Goal: Information Seeking & Learning: Learn about a topic

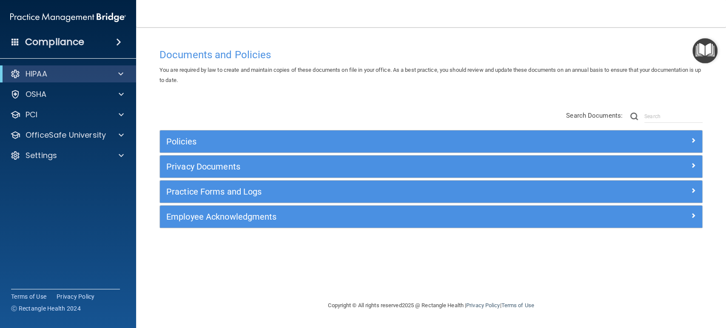
click at [118, 76] on span at bounding box center [120, 74] width 5 height 10
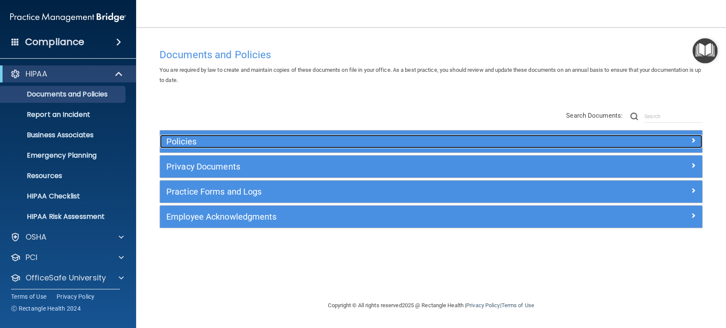
click at [188, 138] on h5 "Policies" at bounding box center [363, 141] width 394 height 9
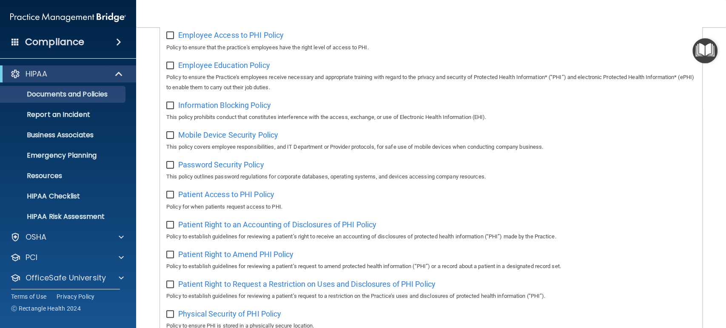
scroll to position [283, 0]
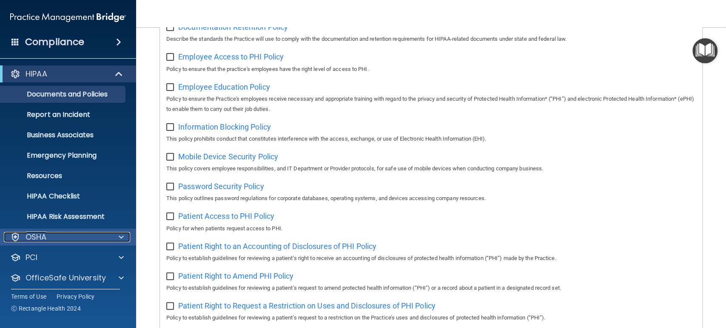
click at [114, 238] on div at bounding box center [119, 237] width 21 height 10
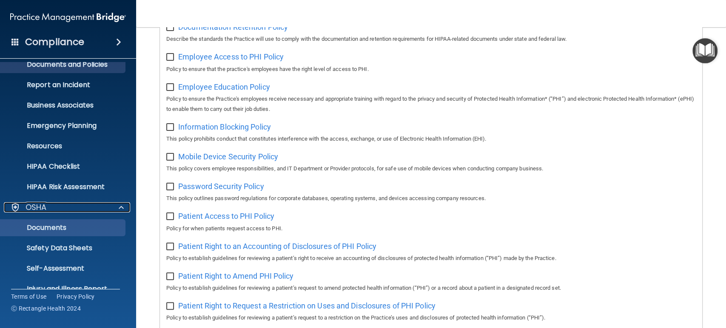
scroll to position [0, 0]
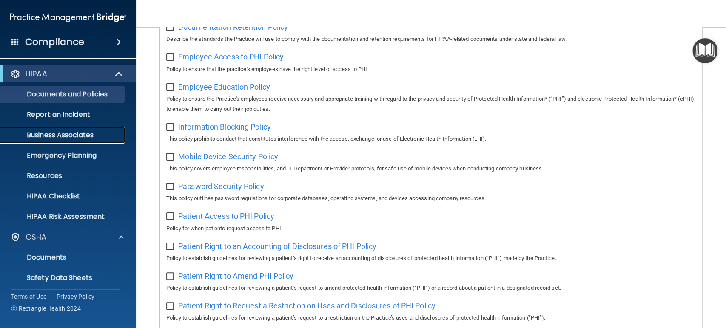
click at [72, 132] on p "Business Associates" at bounding box center [64, 135] width 116 height 9
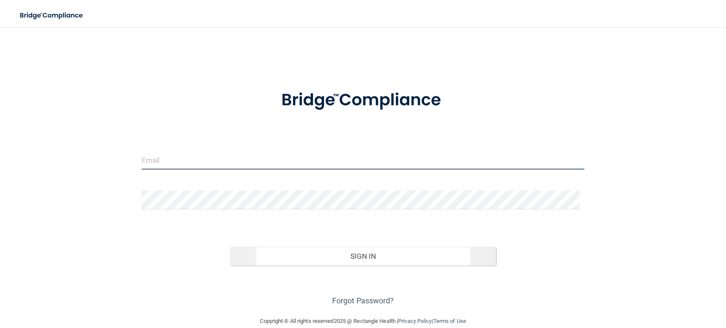
type input "[EMAIL_ADDRESS][DOMAIN_NAME]"
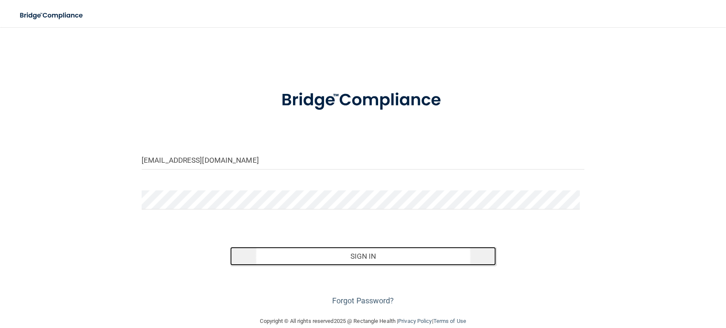
click at [280, 251] on button "Sign In" at bounding box center [363, 256] width 266 height 19
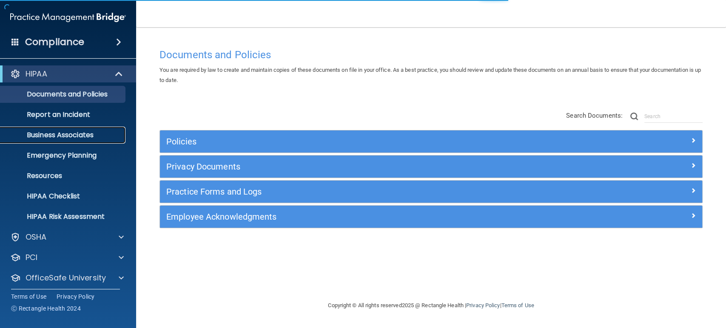
click at [80, 136] on p "Business Associates" at bounding box center [64, 135] width 116 height 9
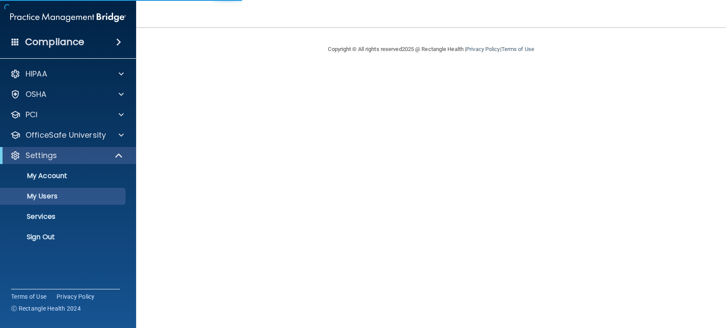
select select "20"
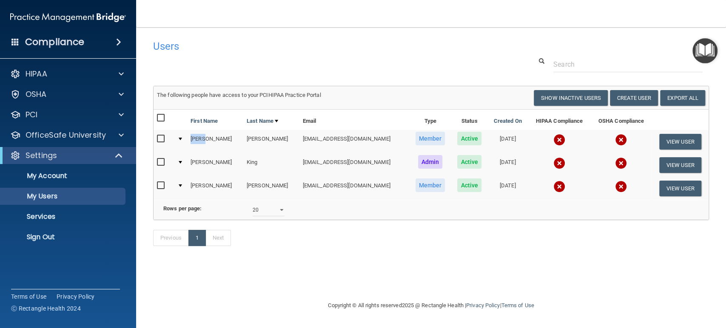
drag, startPoint x: 213, startPoint y: 136, endPoint x: 179, endPoint y: 142, distance: 34.9
click at [179, 142] on tr "Sally Johnson sjohnson@rectanglehealth.com Member Active 04/06/2023 View User" at bounding box center [430, 141] width 555 height 23
click at [119, 134] on span at bounding box center [121, 135] width 5 height 10
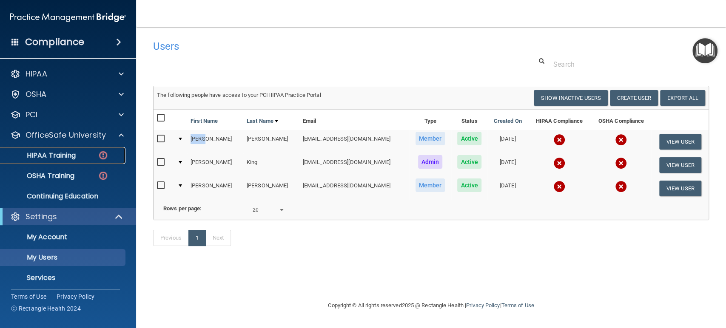
click at [69, 157] on p "HIPAA Training" at bounding box center [41, 155] width 70 height 9
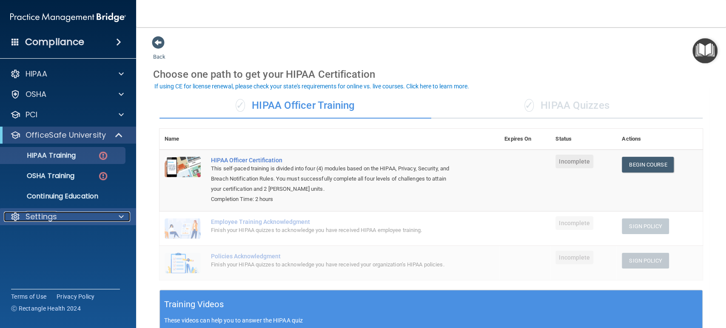
click at [122, 215] on span at bounding box center [121, 217] width 5 height 10
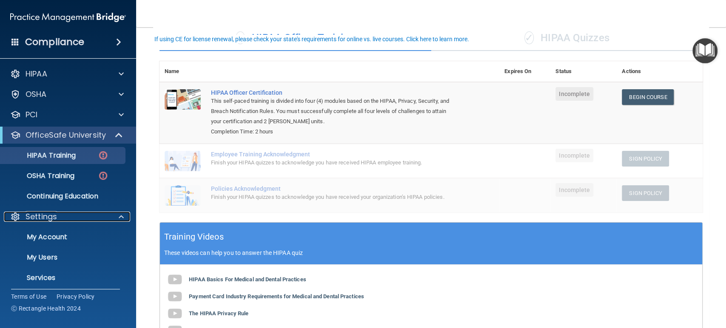
scroll to position [47, 0]
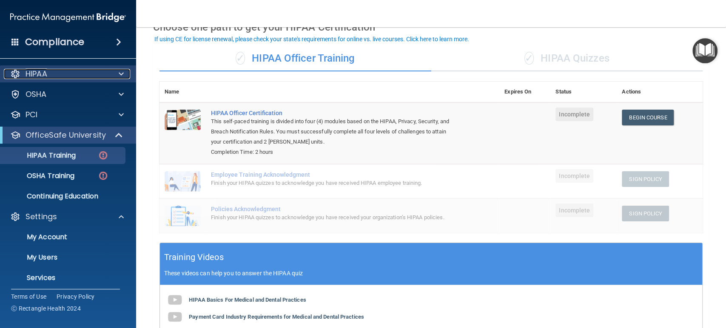
click at [117, 74] on div at bounding box center [119, 74] width 21 height 10
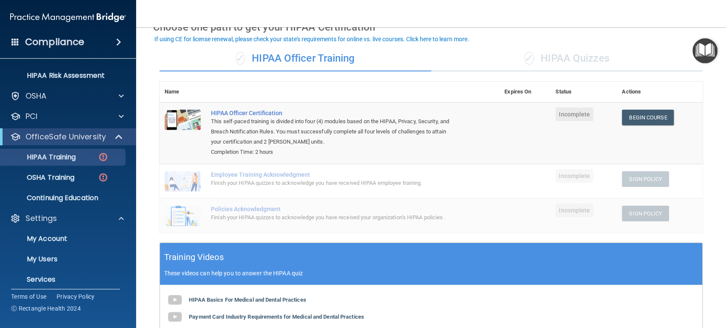
scroll to position [142, 0]
click at [119, 218] on span at bounding box center [121, 218] width 5 height 10
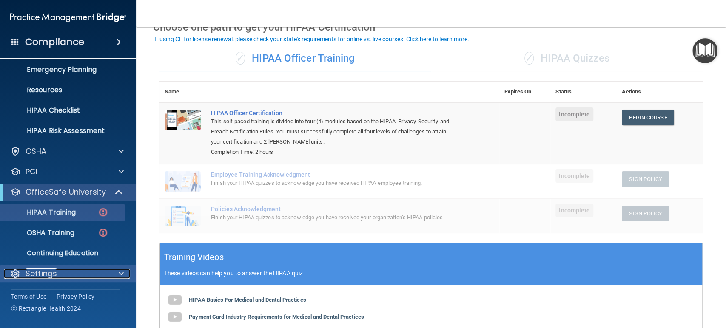
scroll to position [85, 0]
click at [120, 271] on span at bounding box center [121, 275] width 5 height 10
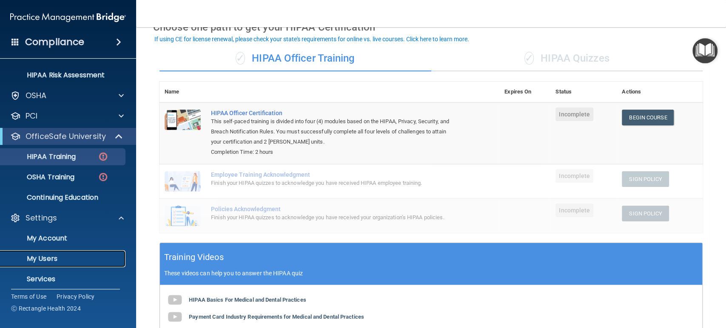
click at [69, 254] on link "My Users" at bounding box center [58, 258] width 134 height 17
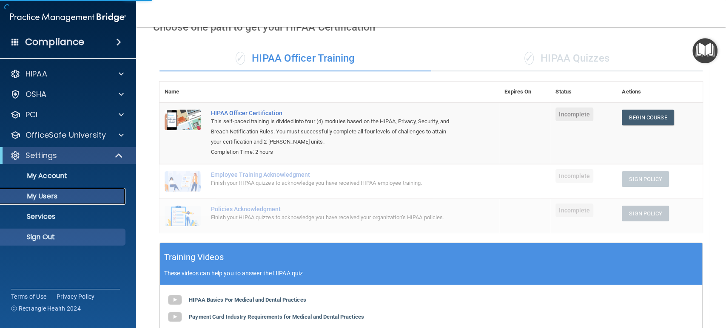
select select "20"
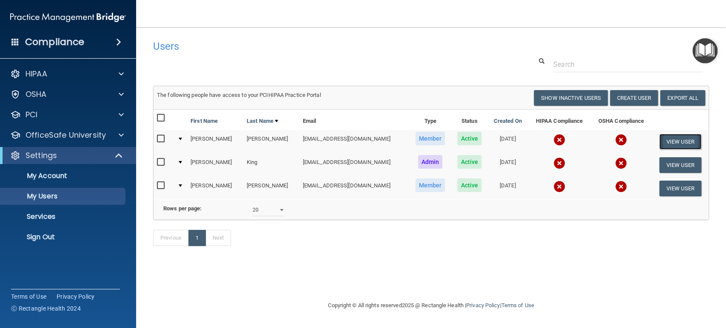
click at [676, 143] on button "View User" at bounding box center [680, 142] width 42 height 16
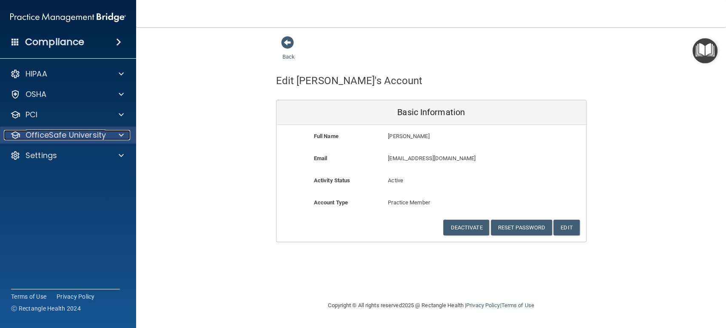
click at [122, 135] on span at bounding box center [121, 135] width 5 height 10
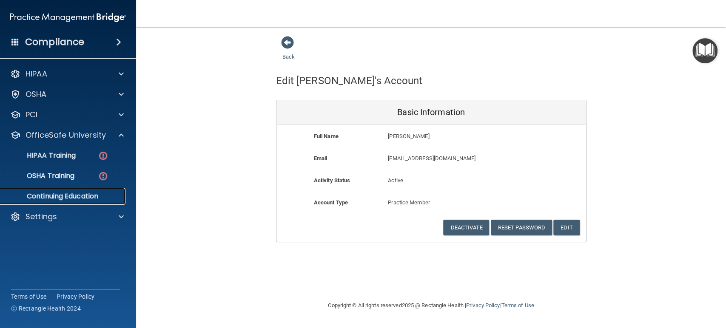
click at [67, 197] on p "Continuing Education" at bounding box center [64, 196] width 116 height 9
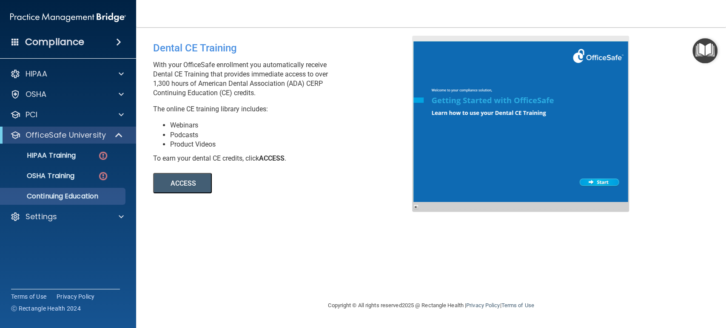
drag, startPoint x: 148, startPoint y: 83, endPoint x: 325, endPoint y: 86, distance: 176.9
click at [325, 86] on div "Dental CE Training With your OfficeSafe enrollment you automatically receive De…" at bounding box center [286, 115] width 278 height 158
click at [192, 180] on button "ACCESS" at bounding box center [182, 183] width 59 height 20
click at [116, 133] on span at bounding box center [119, 135] width 7 height 10
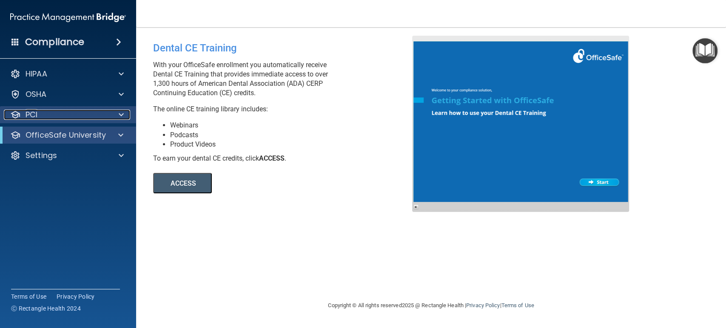
click at [116, 113] on div at bounding box center [119, 115] width 21 height 10
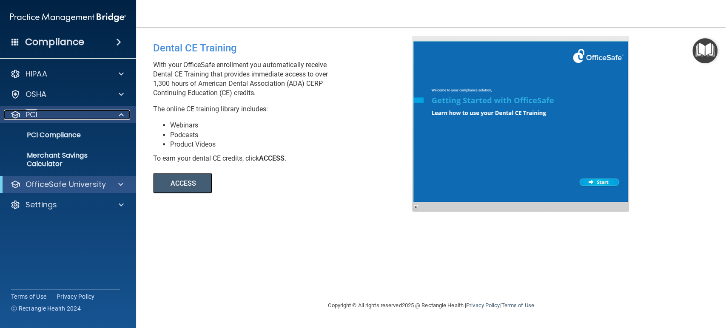
click at [116, 113] on div at bounding box center [119, 115] width 21 height 10
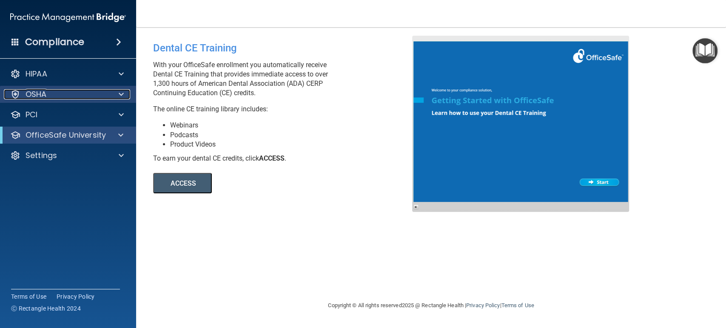
click at [122, 94] on span at bounding box center [121, 94] width 5 height 10
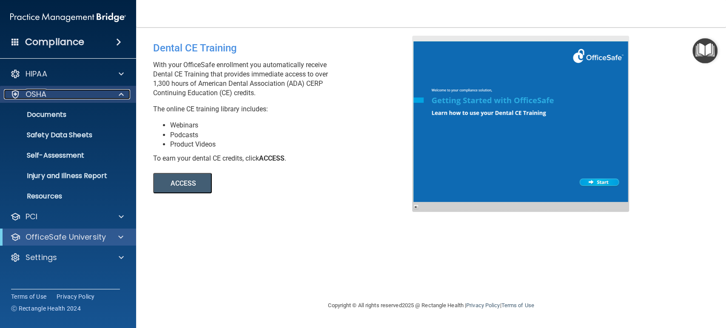
click at [122, 94] on span at bounding box center [121, 94] width 5 height 10
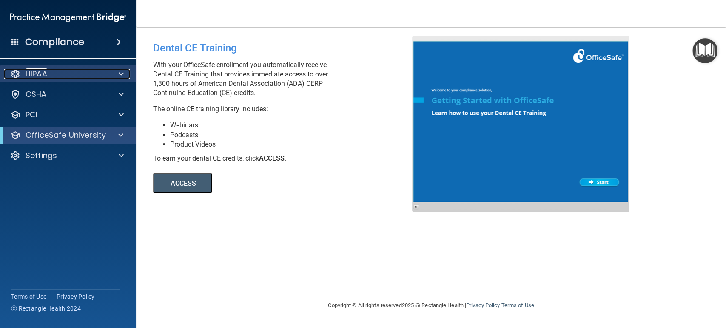
click at [121, 74] on span at bounding box center [121, 74] width 5 height 10
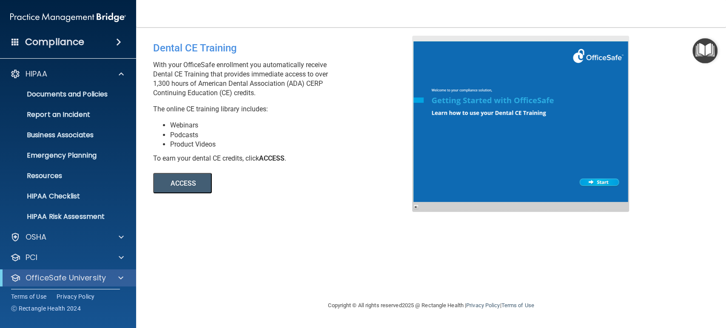
click at [252, 111] on p "The online CE training library includes:" at bounding box center [285, 109] width 265 height 9
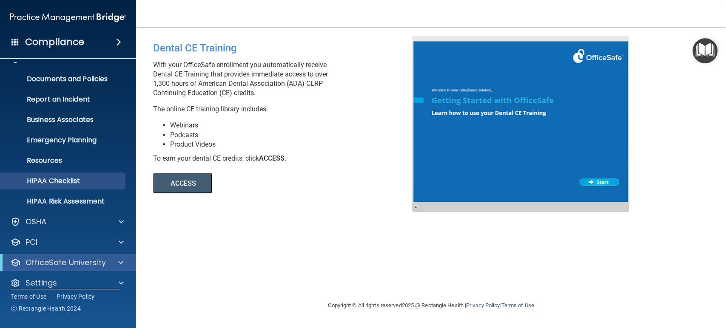
scroll to position [24, 0]
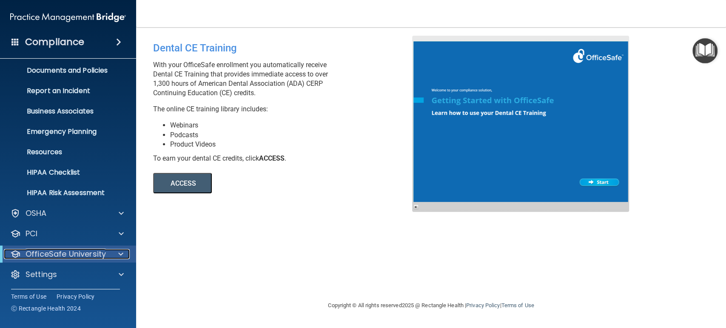
click at [123, 249] on div at bounding box center [119, 254] width 21 height 10
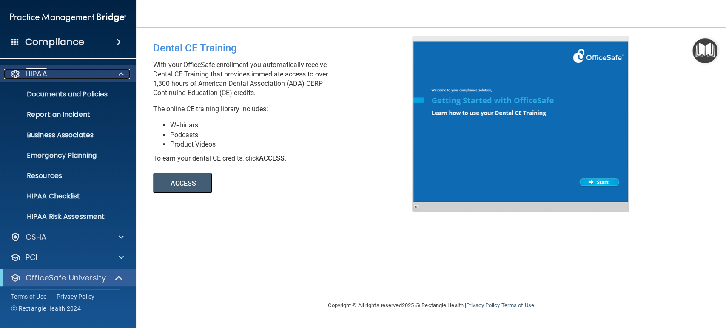
click at [122, 78] on span at bounding box center [121, 74] width 5 height 10
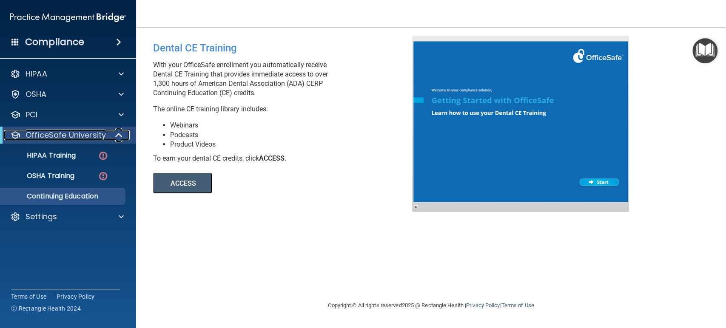
click at [116, 135] on span at bounding box center [119, 135] width 7 height 10
